Goal: Information Seeking & Learning: Learn about a topic

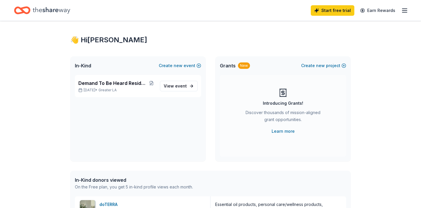
scroll to position [5, 0]
click at [180, 87] on span "event" at bounding box center [181, 85] width 12 height 5
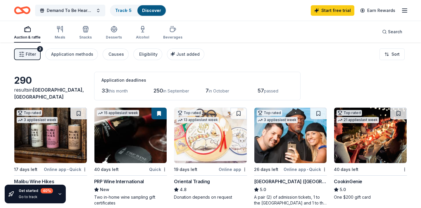
click at [19, 53] on icon "button" at bounding box center [22, 54] width 6 height 6
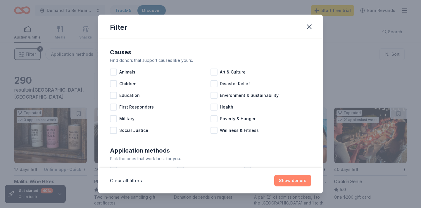
click at [293, 185] on button "Show donors" at bounding box center [292, 181] width 37 height 12
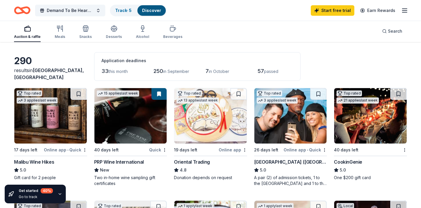
scroll to position [19, 0]
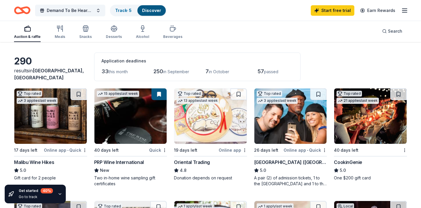
click at [160, 94] on button at bounding box center [158, 95] width 15 height 12
click at [147, 128] on img at bounding box center [130, 117] width 72 height 56
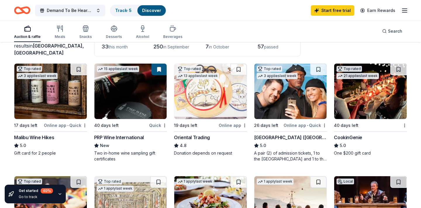
scroll to position [49, 0]
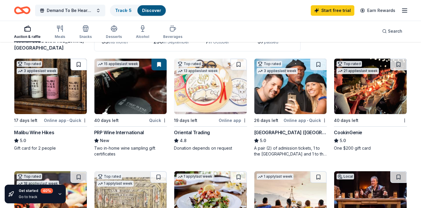
click at [80, 66] on button at bounding box center [78, 65] width 16 height 12
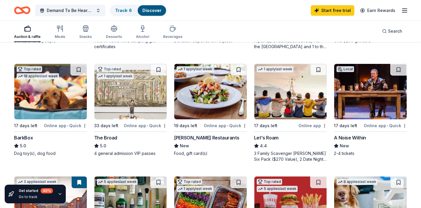
scroll to position [162, 0]
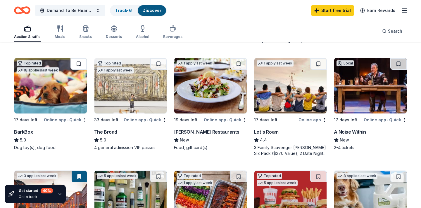
click at [81, 60] on button at bounding box center [78, 64] width 16 height 12
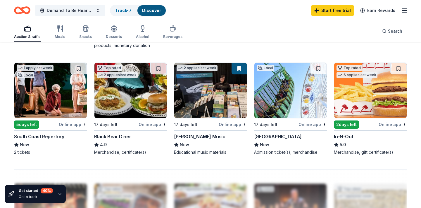
scroll to position [384, 0]
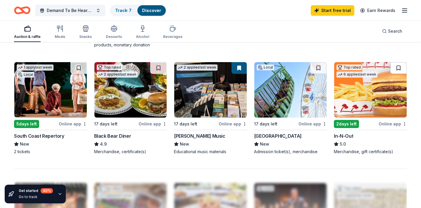
click at [399, 65] on button at bounding box center [398, 68] width 16 height 12
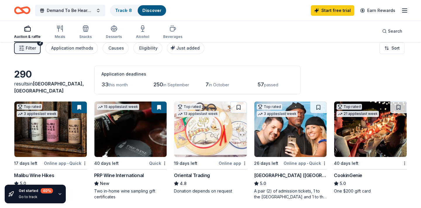
scroll to position [0, 0]
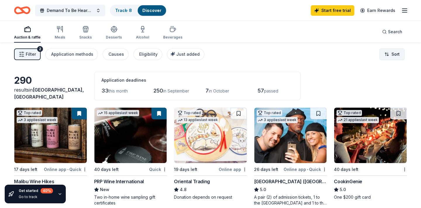
click at [394, 50] on html "Demand To Be Heard Residency Silent Auction Track · 8 Discover Start free trial…" at bounding box center [210, 104] width 421 height 208
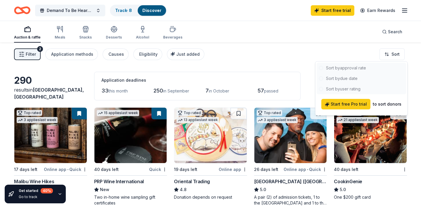
click at [391, 54] on html "Demand To Be Heard Residency Silent Auction Track · 8 Discover Start free trial…" at bounding box center [210, 104] width 421 height 208
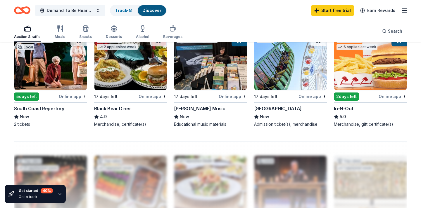
scroll to position [411, 0]
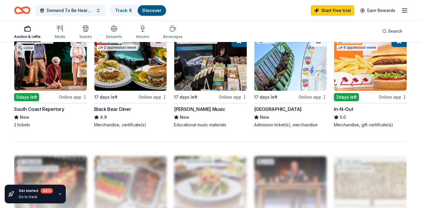
click at [384, 81] on img at bounding box center [370, 63] width 72 height 56
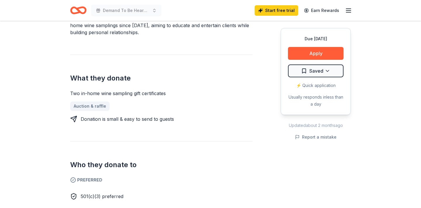
scroll to position [211, 0]
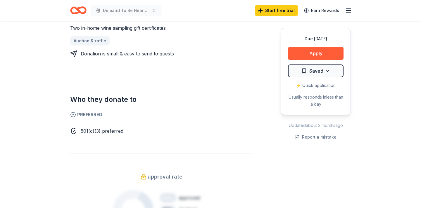
scroll to position [275, 0]
